Goal: Task Accomplishment & Management: Complete application form

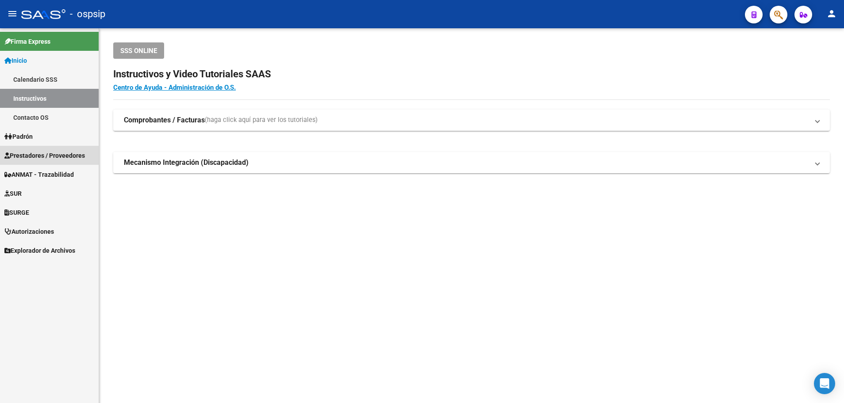
click at [38, 156] on span "Prestadores / Proveedores" at bounding box center [44, 156] width 81 height 10
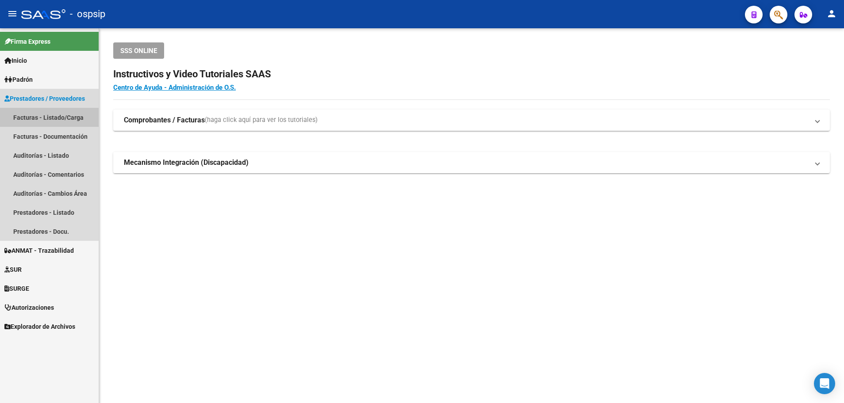
click at [57, 115] on link "Facturas - Listado/Carga" at bounding box center [49, 117] width 99 height 19
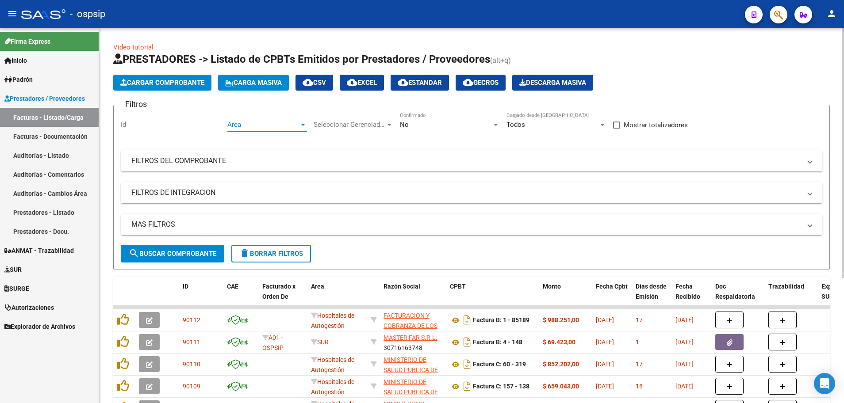
click at [301, 125] on div at bounding box center [303, 125] width 4 height 2
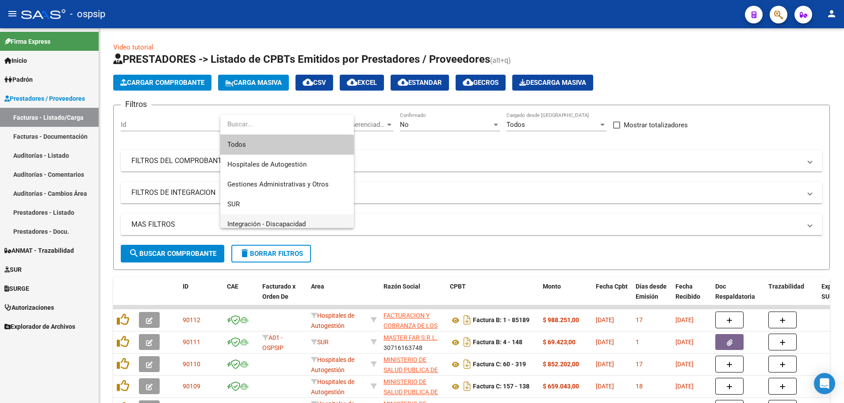
click at [282, 219] on span "Integración - Discapacidad" at bounding box center [286, 225] width 119 height 20
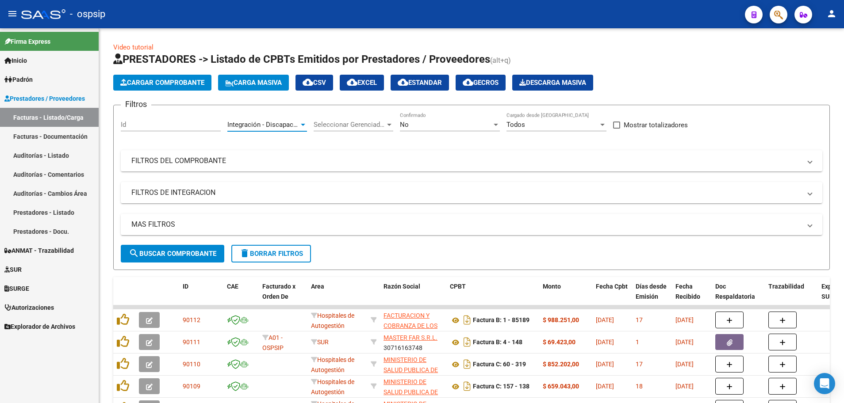
scroll to position [6, 0]
click at [495, 124] on div at bounding box center [496, 125] width 4 height 2
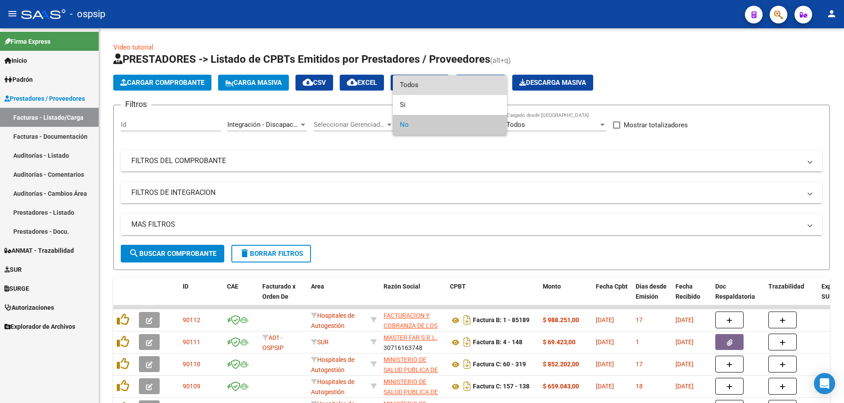
click at [478, 86] on span "Todos" at bounding box center [450, 85] width 100 height 20
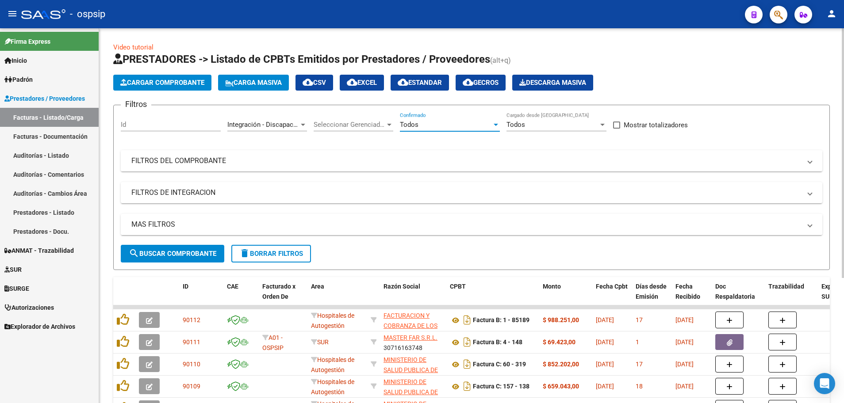
click at [163, 225] on mat-panel-title "MAS FILTROS" at bounding box center [466, 225] width 670 height 10
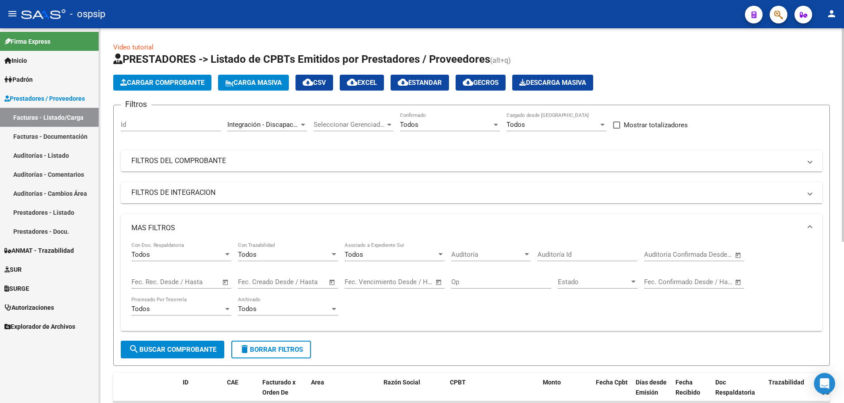
click at [227, 279] on span "Open calendar" at bounding box center [225, 282] width 21 height 21
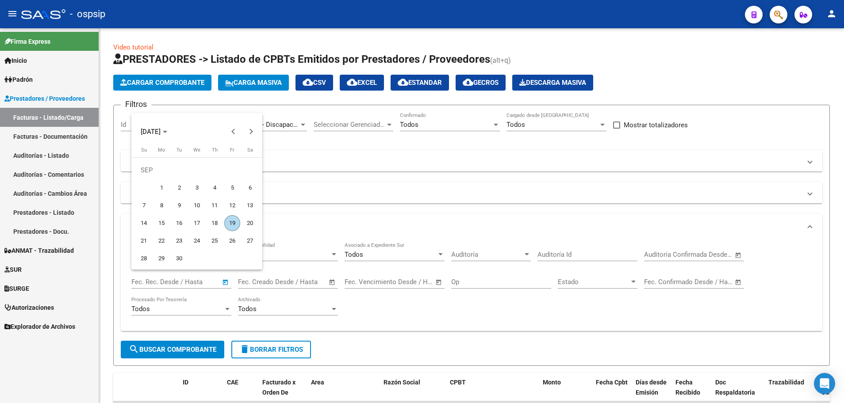
click at [232, 219] on span "19" at bounding box center [232, 223] width 16 height 16
type input "[DATE]"
click at [232, 219] on span "19" at bounding box center [232, 223] width 16 height 16
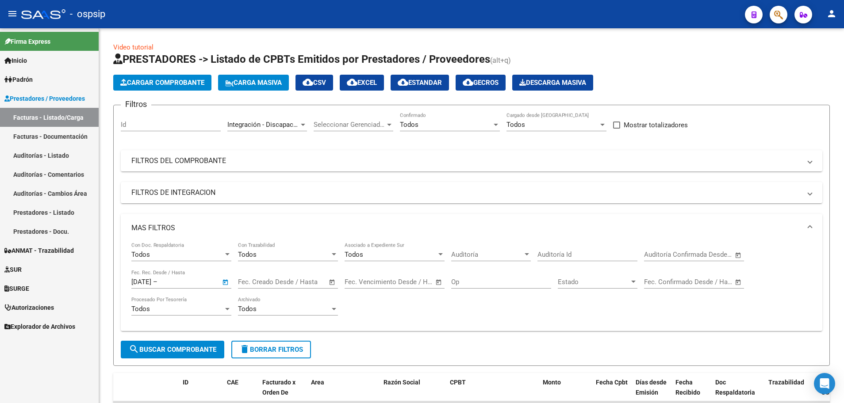
type input "[DATE]"
click at [187, 354] on button "search Buscar Comprobante" at bounding box center [173, 350] width 104 height 18
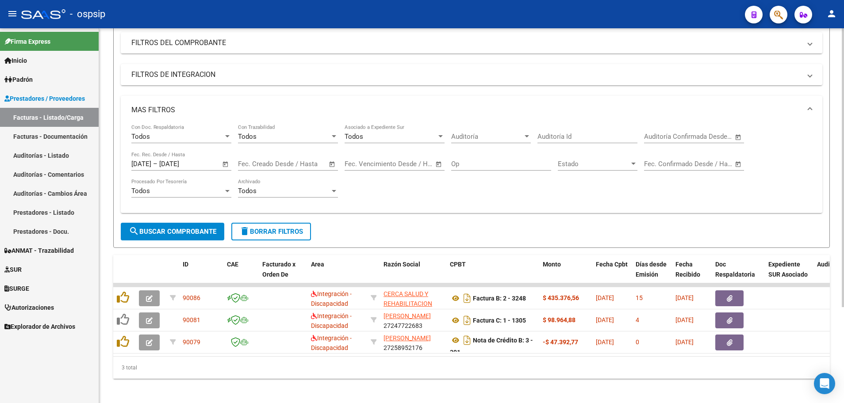
scroll to position [129, 0]
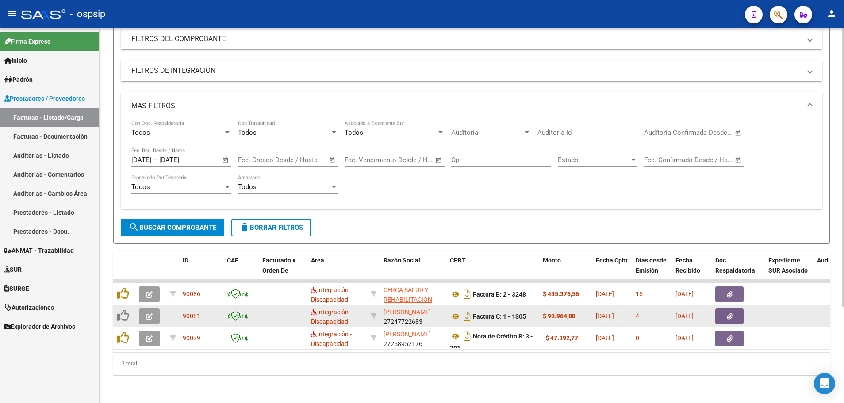
click at [149, 314] on icon "button" at bounding box center [149, 317] width 7 height 7
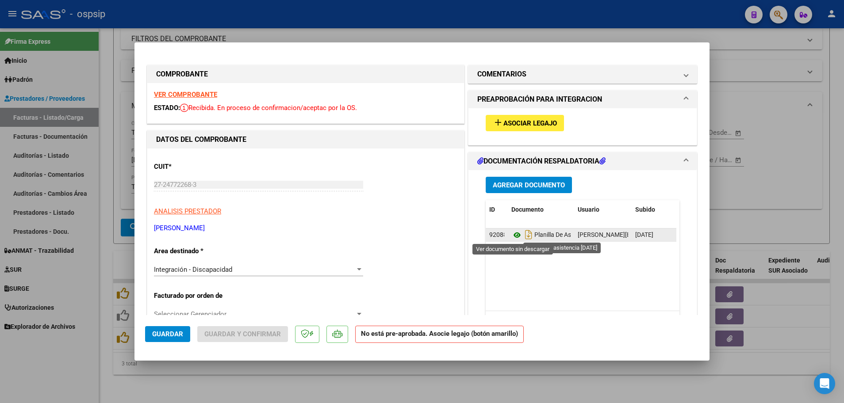
click at [513, 236] on icon at bounding box center [517, 235] width 12 height 11
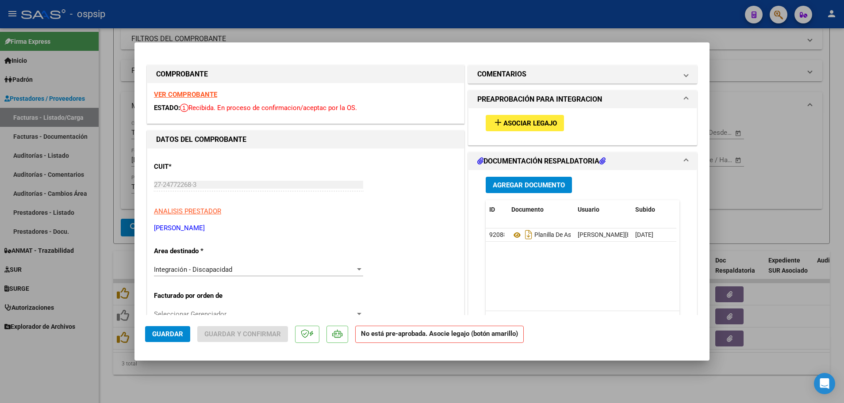
click at [201, 93] on strong "VER COMPROBANTE" at bounding box center [185, 95] width 63 height 8
click at [521, 118] on button "add Asociar Legajo" at bounding box center [525, 123] width 78 height 16
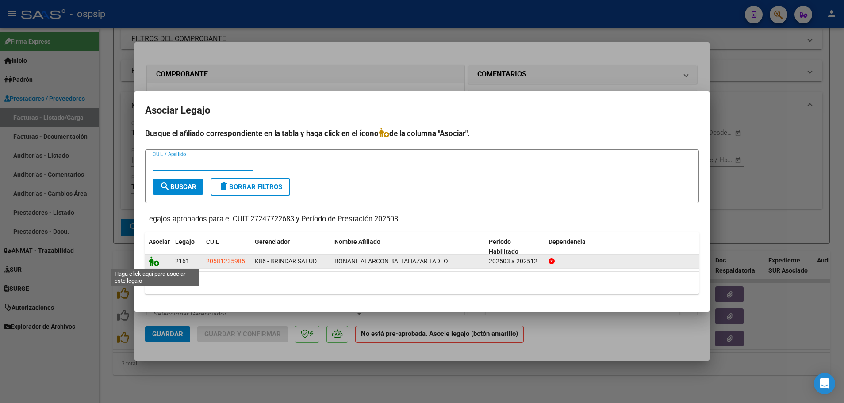
click at [158, 265] on icon at bounding box center [154, 262] width 11 height 10
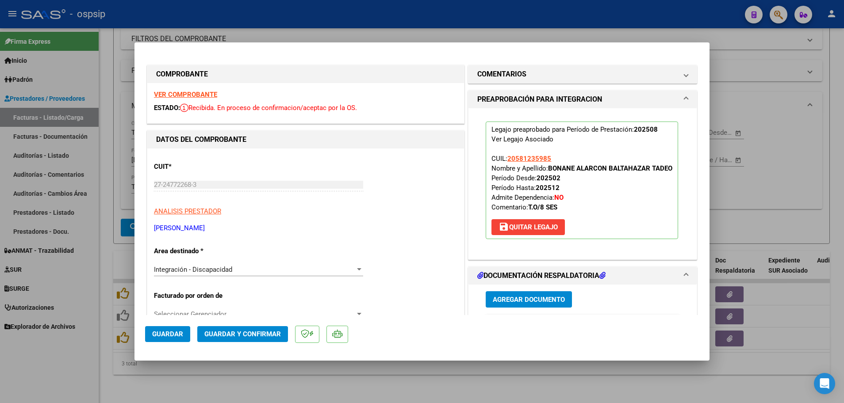
click at [166, 336] on span "Guardar" at bounding box center [167, 334] width 31 height 8
click at [105, 328] on div at bounding box center [422, 201] width 844 height 403
type input "$ 0,00"
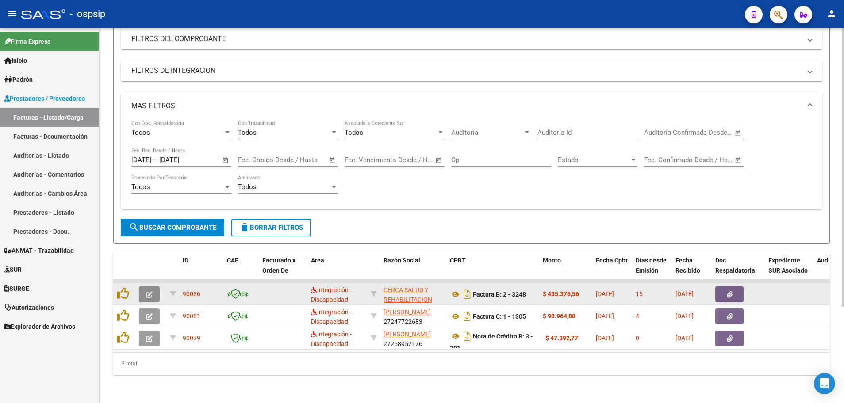
click at [141, 287] on button "button" at bounding box center [149, 295] width 21 height 16
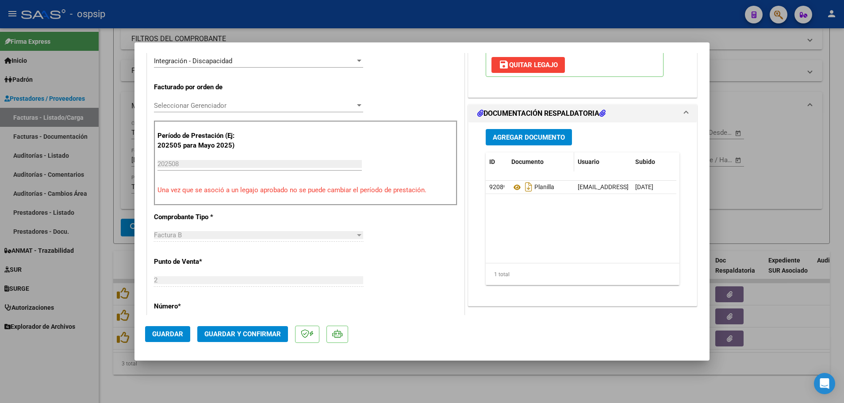
scroll to position [221, 0]
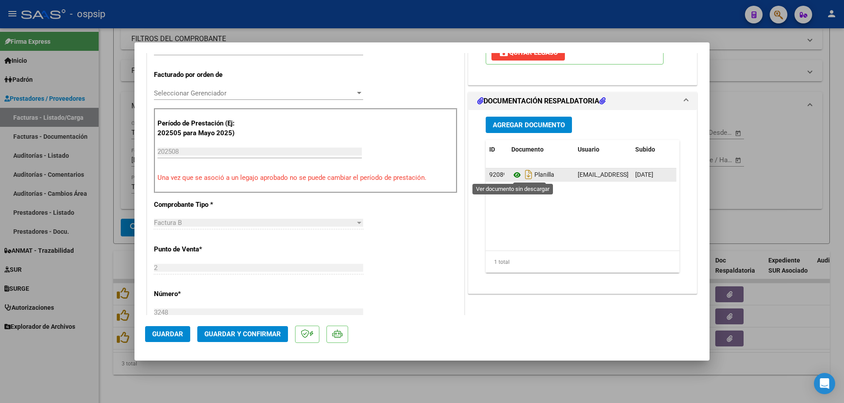
click at [516, 173] on icon at bounding box center [517, 175] width 12 height 11
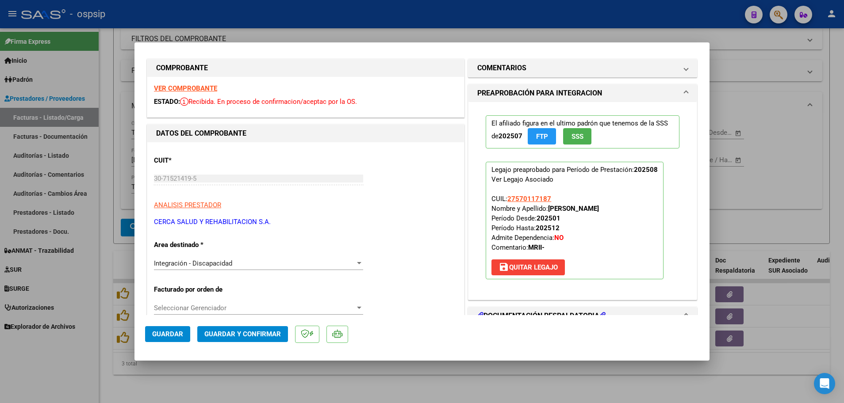
scroll to position [0, 0]
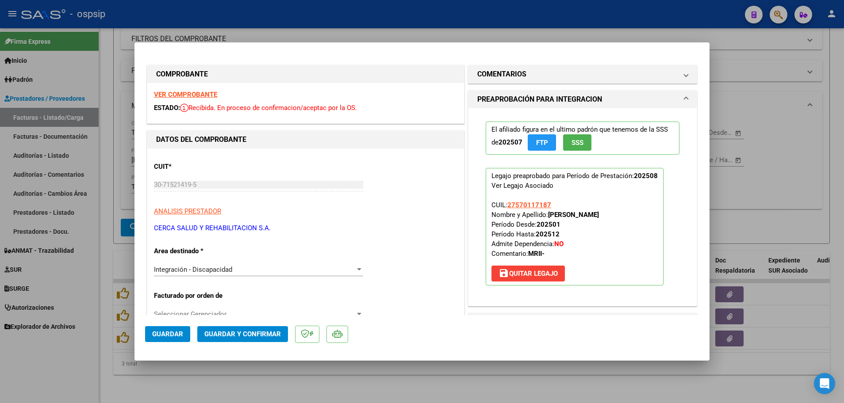
click at [192, 94] on strong "VER COMPROBANTE" at bounding box center [185, 95] width 63 height 8
click at [104, 321] on div at bounding box center [422, 201] width 844 height 403
type input "$ 0,00"
